Goal: Information Seeking & Learning: Learn about a topic

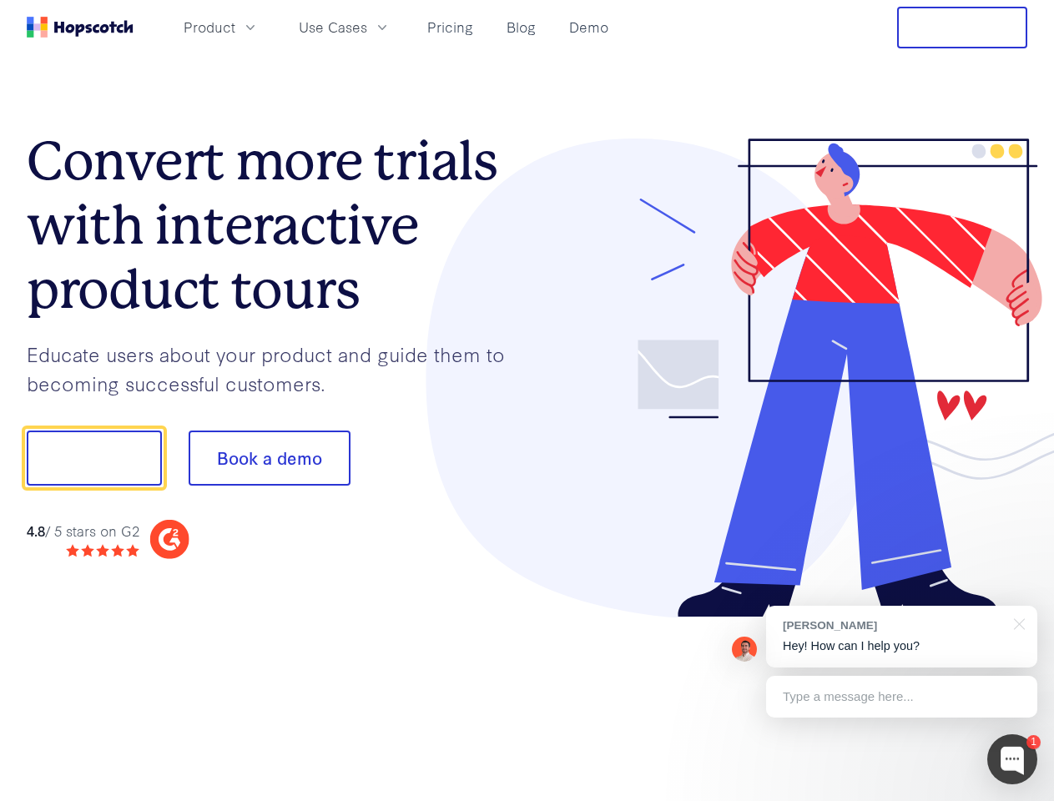
click at [527, 400] on div at bounding box center [777, 378] width 501 height 480
click at [235, 27] on span "Product" at bounding box center [210, 27] width 52 height 21
click at [367, 27] on span "Use Cases" at bounding box center [333, 27] width 68 height 21
click at [962, 28] on button "Free Trial" at bounding box center [962, 28] width 130 height 42
click at [93, 458] on button "Show me!" at bounding box center [94, 457] width 135 height 55
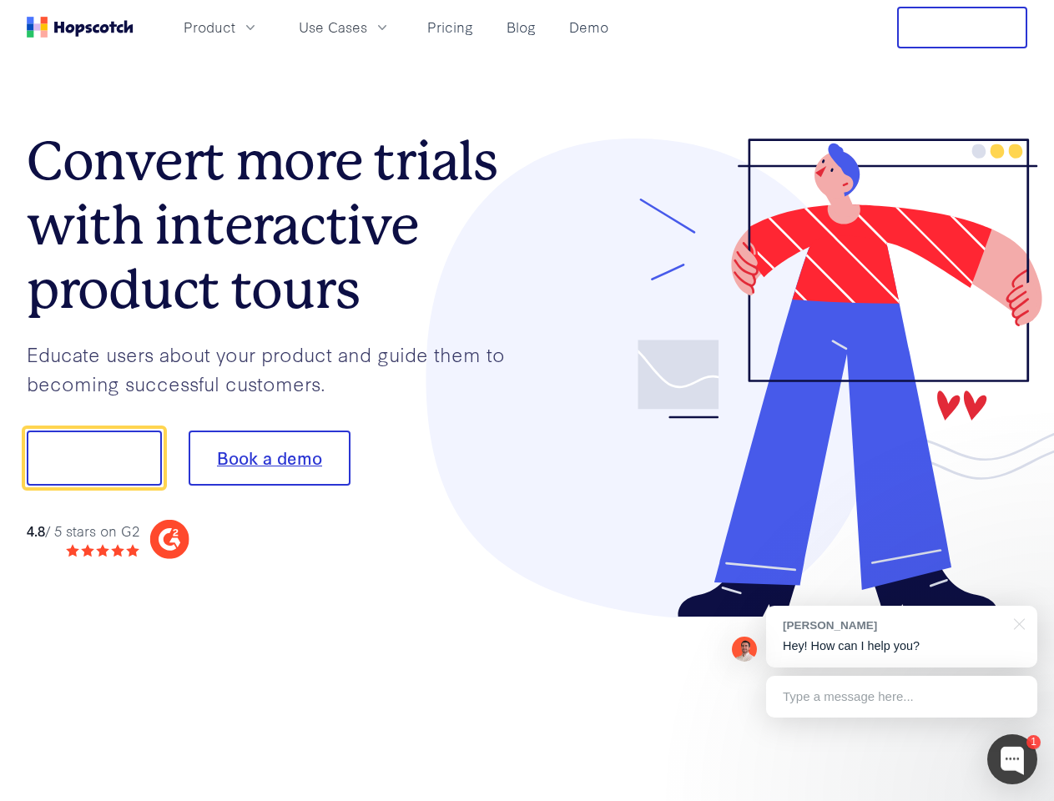
click at [269, 458] on button "Book a demo" at bounding box center [270, 457] width 162 height 55
click at [1012, 759] on div at bounding box center [1012, 759] width 50 height 50
click at [901, 636] on div "[PERSON_NAME] Hey! How can I help you?" at bounding box center [901, 637] width 271 height 62
click at [1016, 622] on div at bounding box center [1016, 623] width 42 height 34
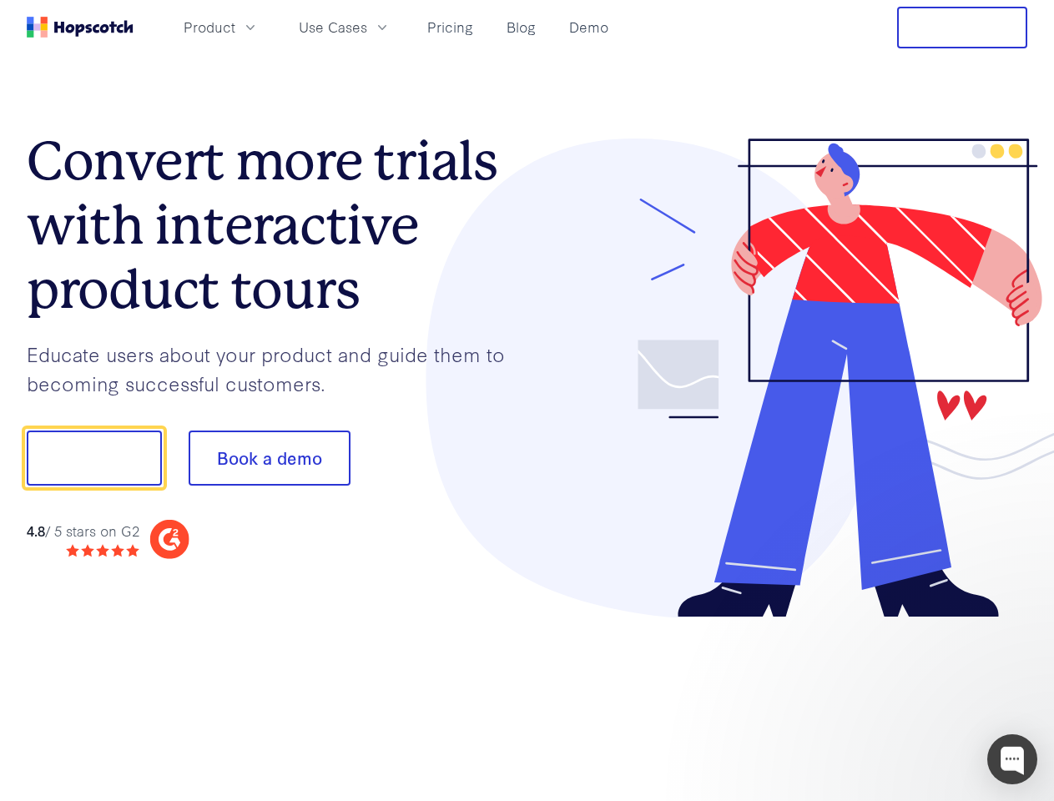
click at [901, 697] on div at bounding box center [880, 567] width 313 height 333
